Goal: Find specific page/section: Find specific page/section

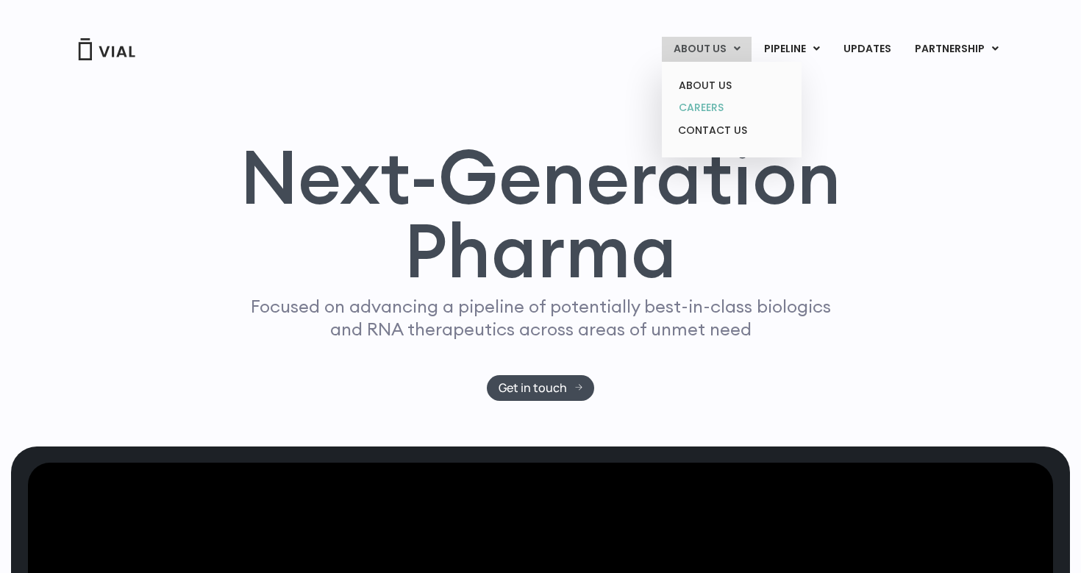
click at [720, 107] on link "CAREERS" at bounding box center [731, 107] width 129 height 23
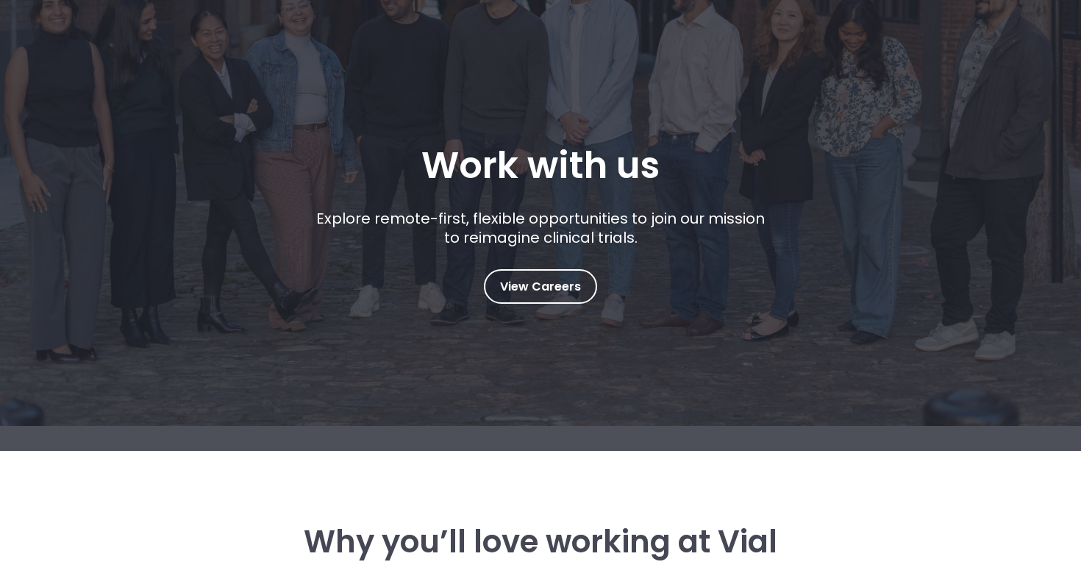
scroll to position [157, 0]
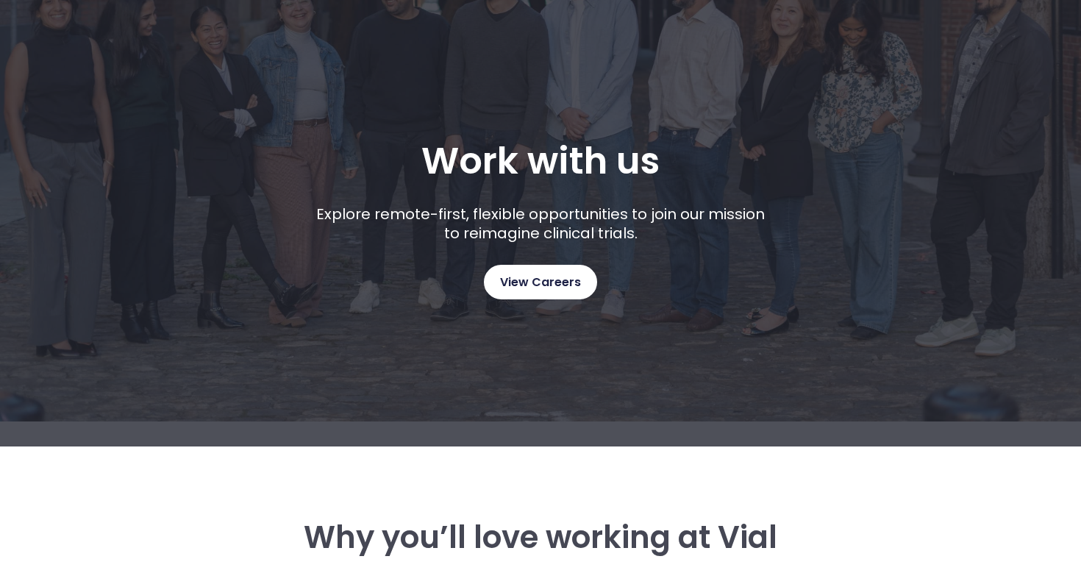
click at [526, 287] on span "View Careers" at bounding box center [540, 282] width 81 height 19
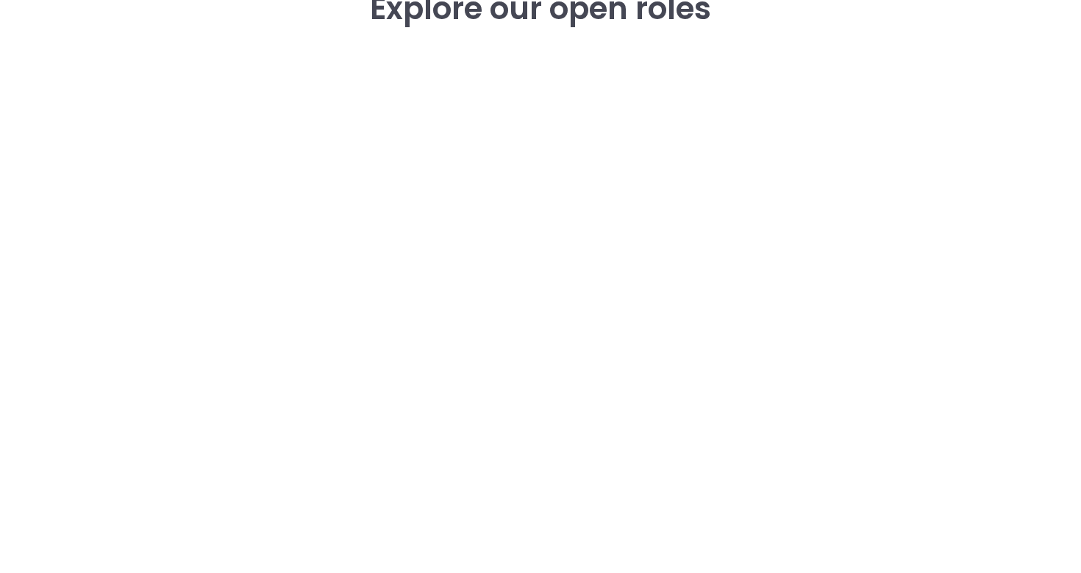
scroll to position [2308, 0]
